Goal: Information Seeking & Learning: Learn about a topic

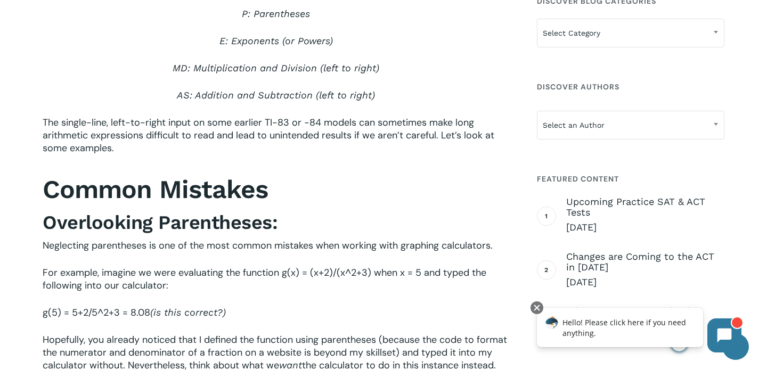
scroll to position [544, 0]
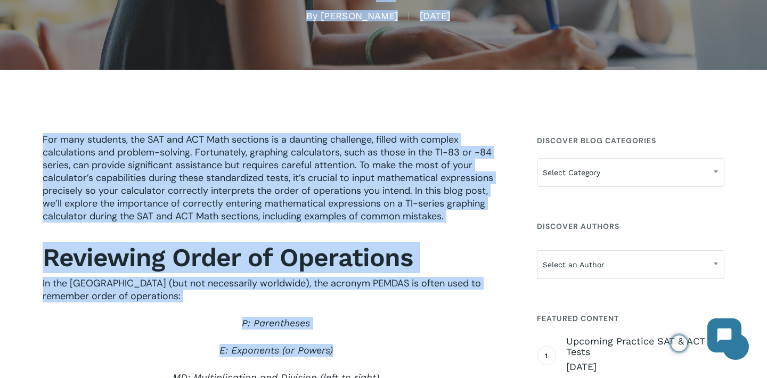
scroll to position [153, 0]
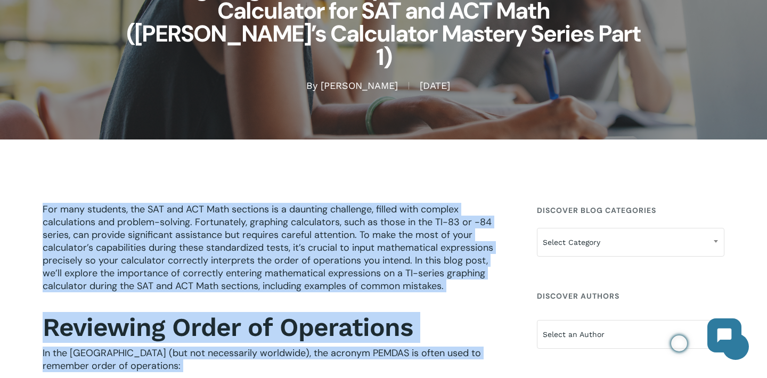
drag, startPoint x: 0, startPoint y: 0, endPoint x: 67, endPoint y: 222, distance: 231.6
